Goal: Check status

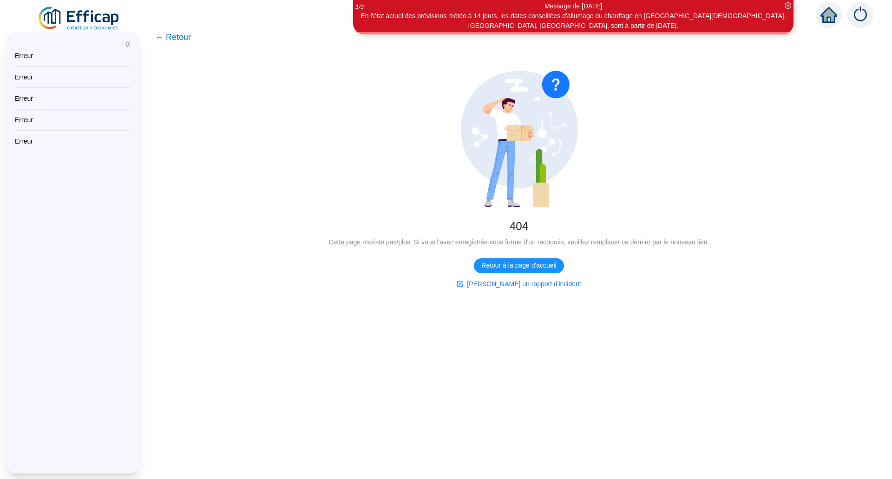
click at [72, 21] on img at bounding box center [79, 19] width 84 height 26
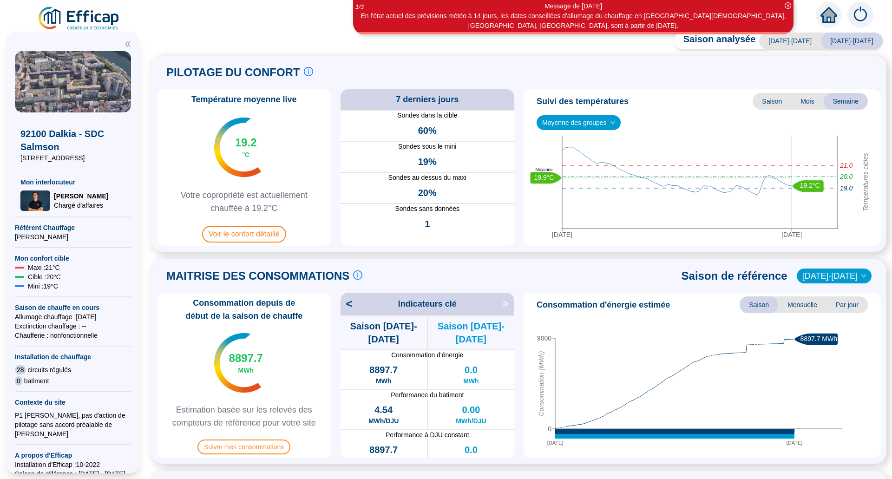
click at [866, 16] on img at bounding box center [861, 15] width 26 height 26
click at [854, 18] on img at bounding box center [861, 15] width 26 height 26
